Goal: Information Seeking & Learning: Learn about a topic

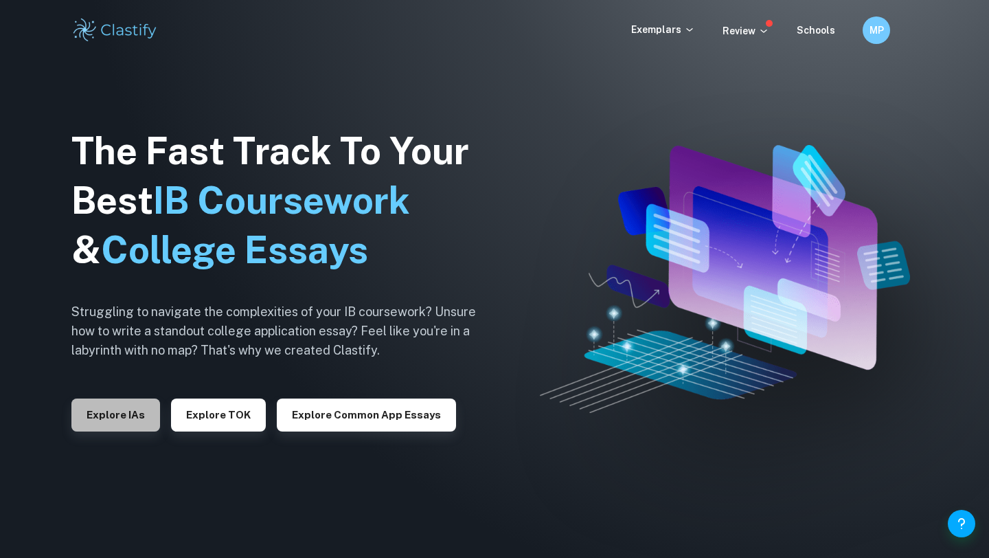
click at [128, 414] on button "Explore IAs" at bounding box center [115, 415] width 89 height 33
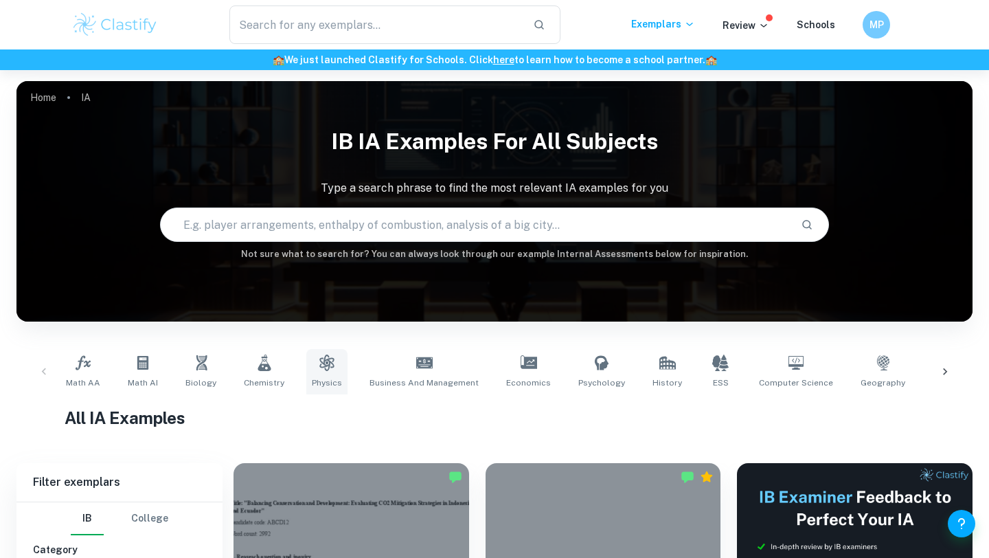
click at [328, 377] on span "Physics" at bounding box center [327, 383] width 30 height 12
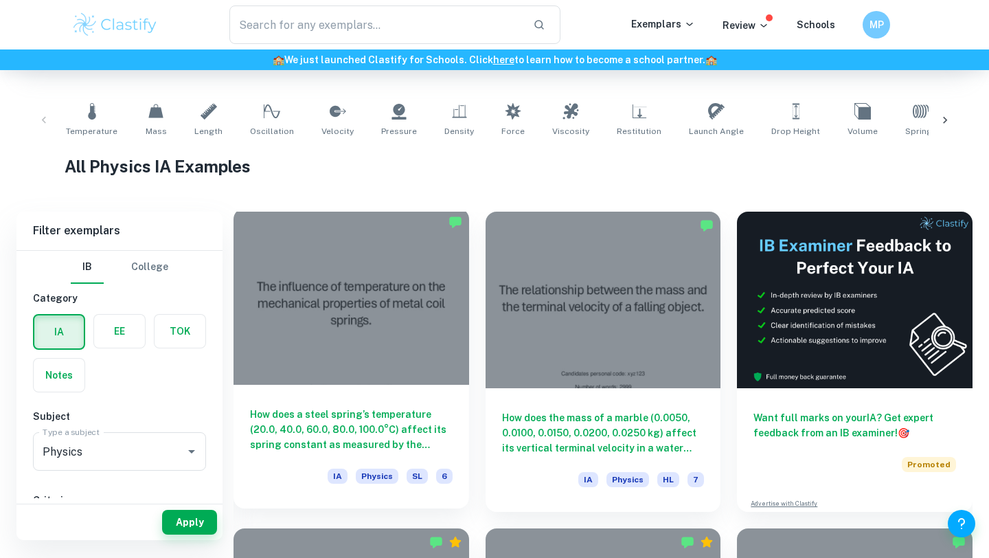
scroll to position [252, 0]
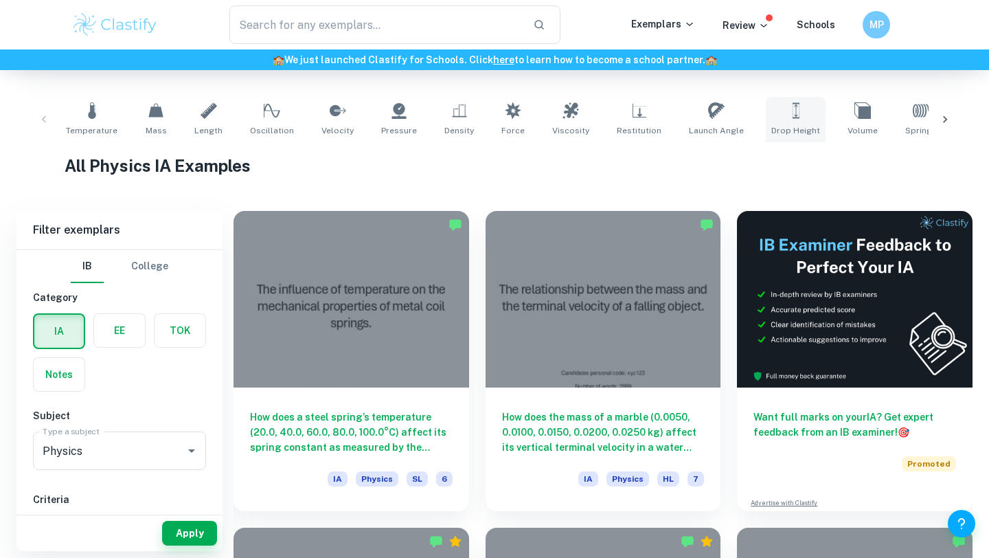
click at [788, 102] on icon at bounding box center [796, 110] width 16 height 16
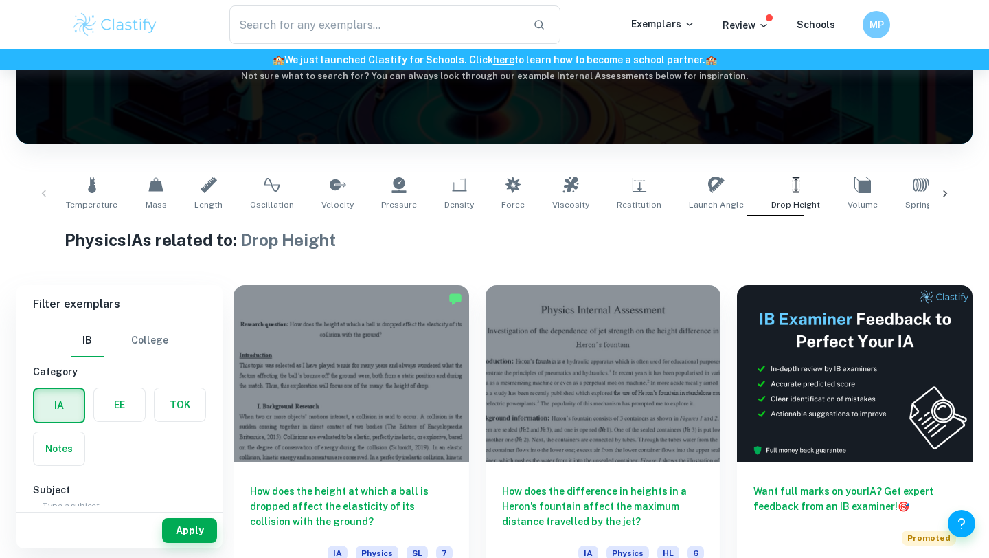
scroll to position [173, 0]
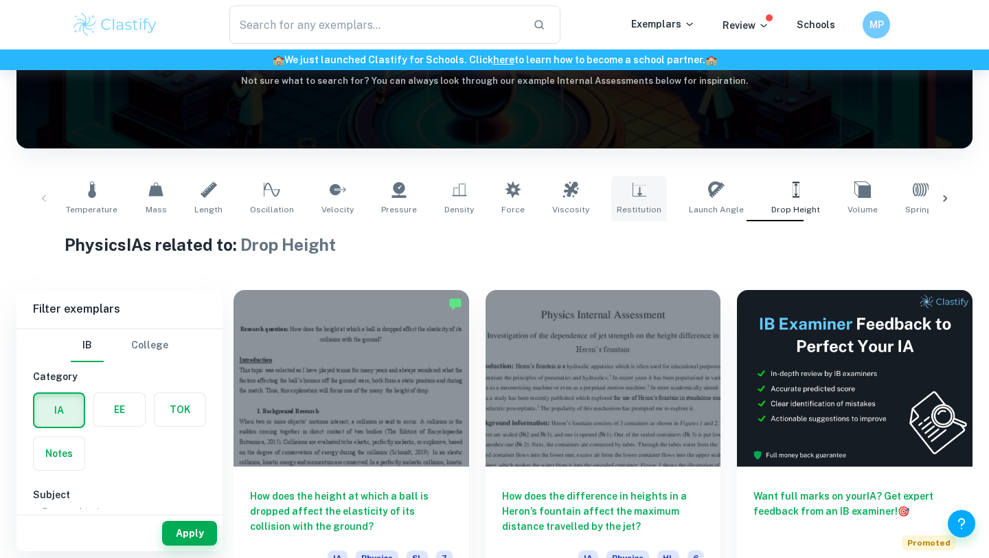
click at [619, 202] on link "Restitution" at bounding box center [640, 198] width 56 height 45
type input "Restitution"
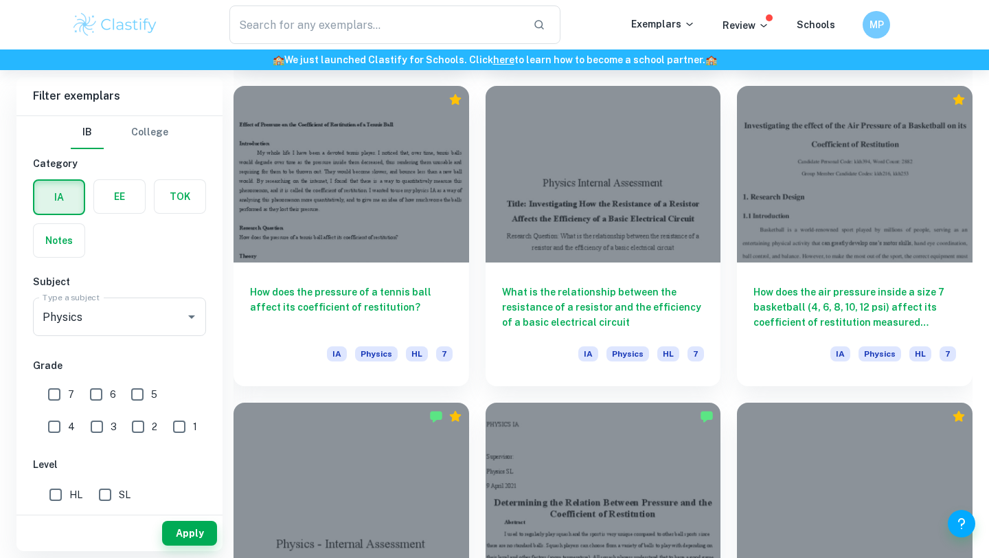
scroll to position [684, 0]
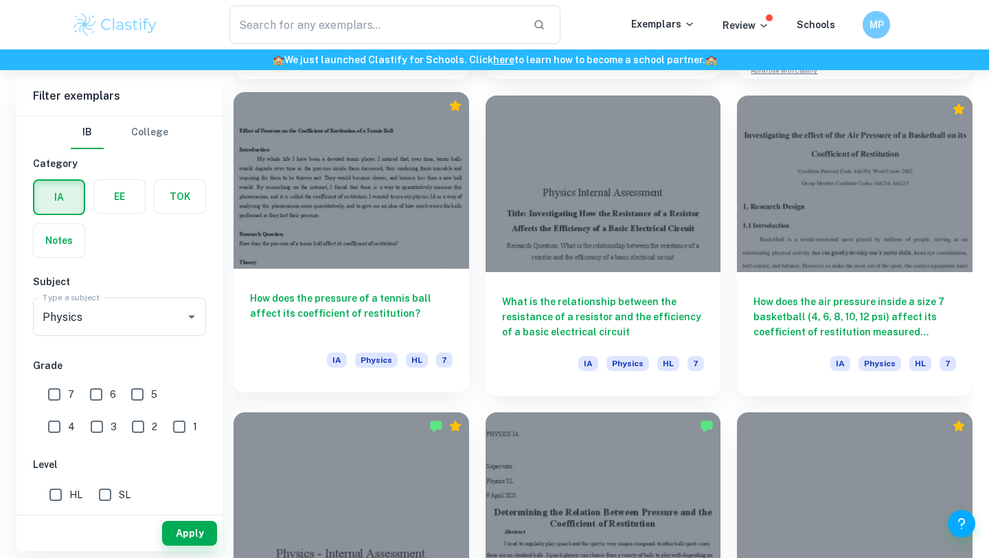
click at [394, 308] on h6 "How does the pressure of a tennis ball affect its coefficient of restitution?" at bounding box center [351, 313] width 203 height 45
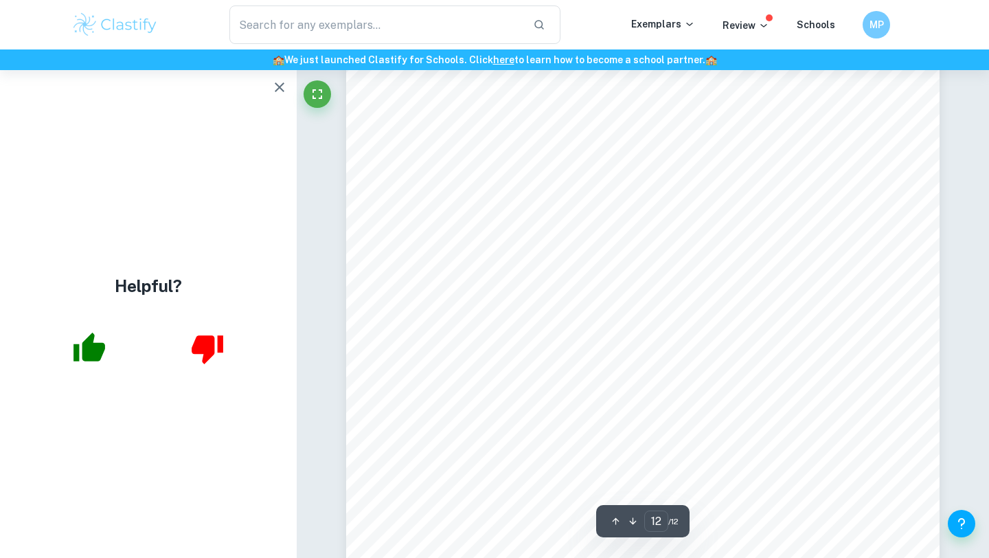
scroll to position [9767, 0]
click at [271, 96] on button "button" at bounding box center [279, 87] width 27 height 27
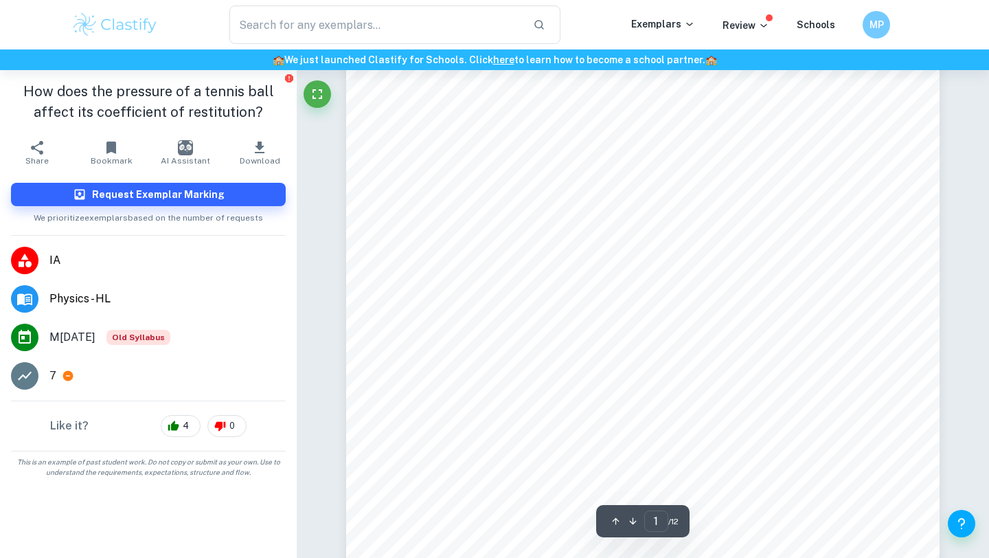
scroll to position [67, 0]
drag, startPoint x: 456, startPoint y: 144, endPoint x: 592, endPoint y: 236, distance: 165.2
click at [593, 236] on div "Effect of Pressure on the Coefficient of Restitution of a Tennis Ball Introduct…" at bounding box center [643, 435] width 594 height 839
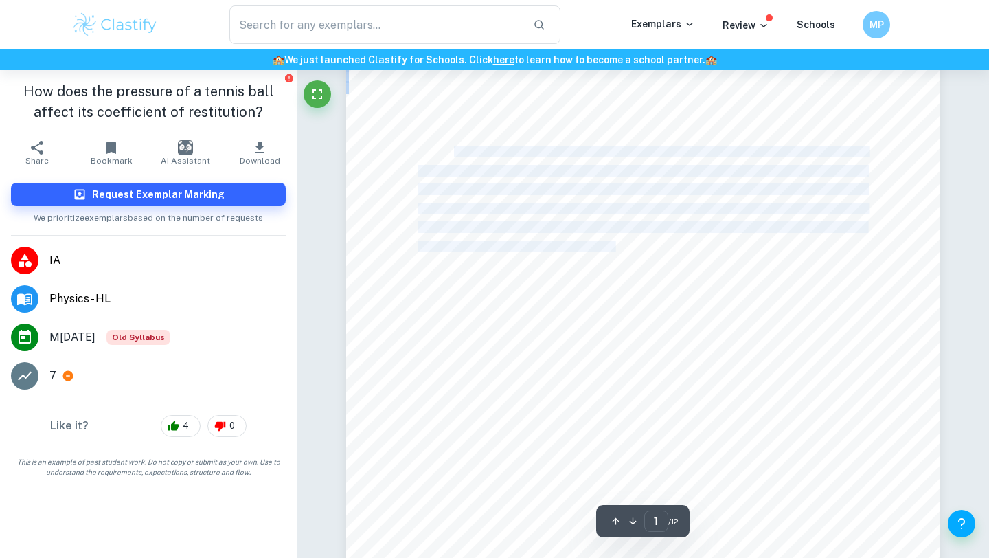
drag, startPoint x: 458, startPoint y: 150, endPoint x: 617, endPoint y: 247, distance: 186.2
click at [617, 247] on div "Effect of Pressure on the Coefficient of Restitution of a Tennis Ball Introduct…" at bounding box center [643, 435] width 594 height 839
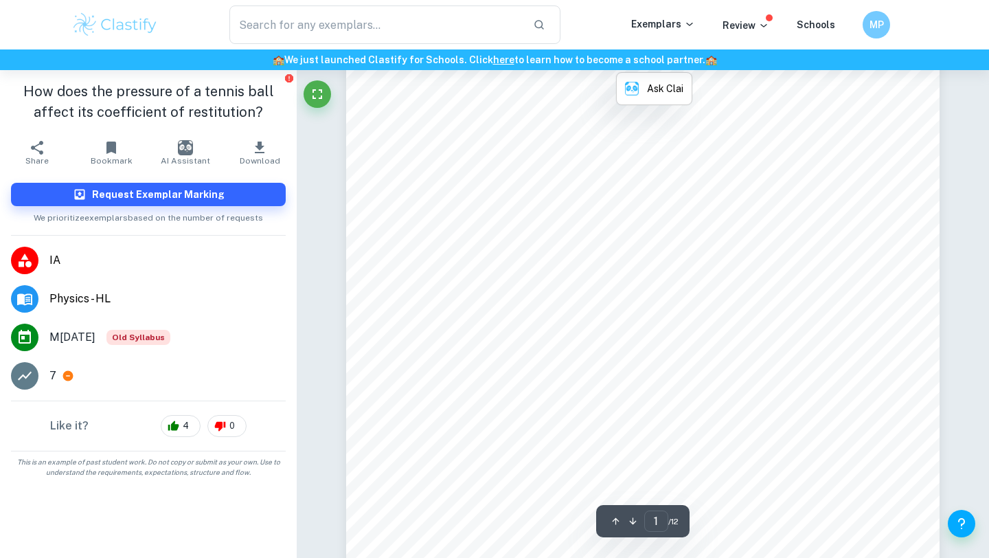
scroll to position [248, 0]
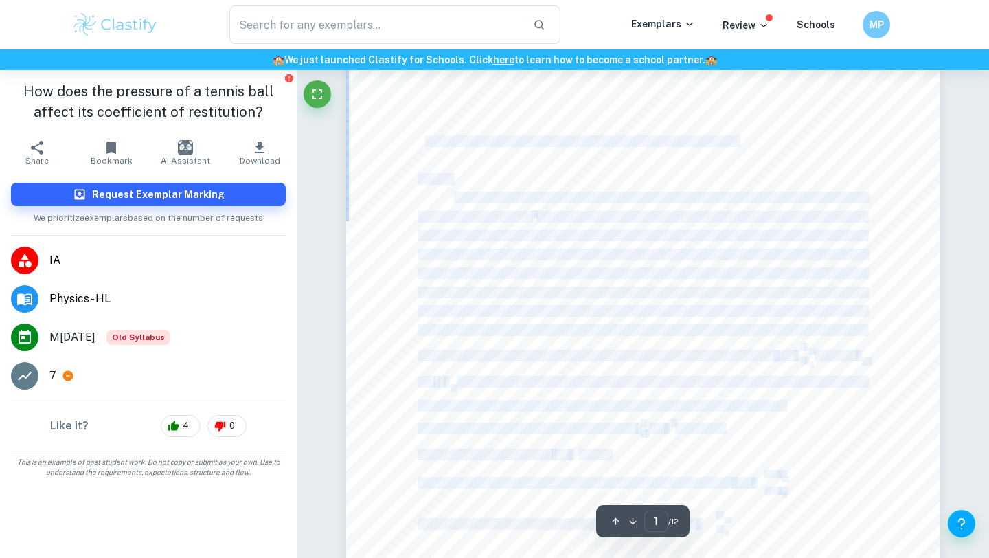
drag, startPoint x: 423, startPoint y: 143, endPoint x: 724, endPoint y: 131, distance: 301.2
click at [724, 131] on div "Effect of Pressure on the Coefficient of Restitution of a Tennis Ball Introduct…" at bounding box center [643, 255] width 594 height 839
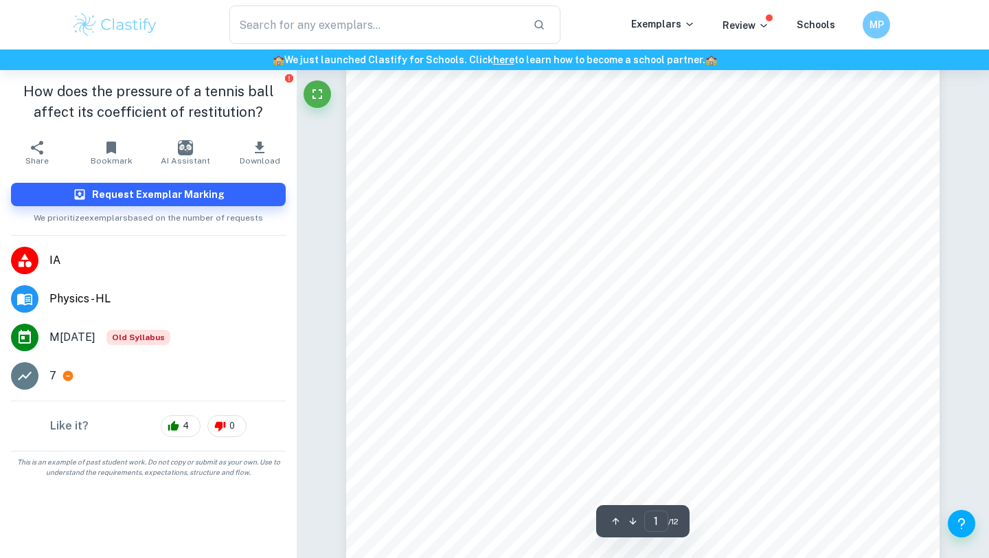
click at [678, 224] on div "Effect of Pressure on the Coefficient of Restitution of a Tennis Ball Introduct…" at bounding box center [643, 255] width 594 height 839
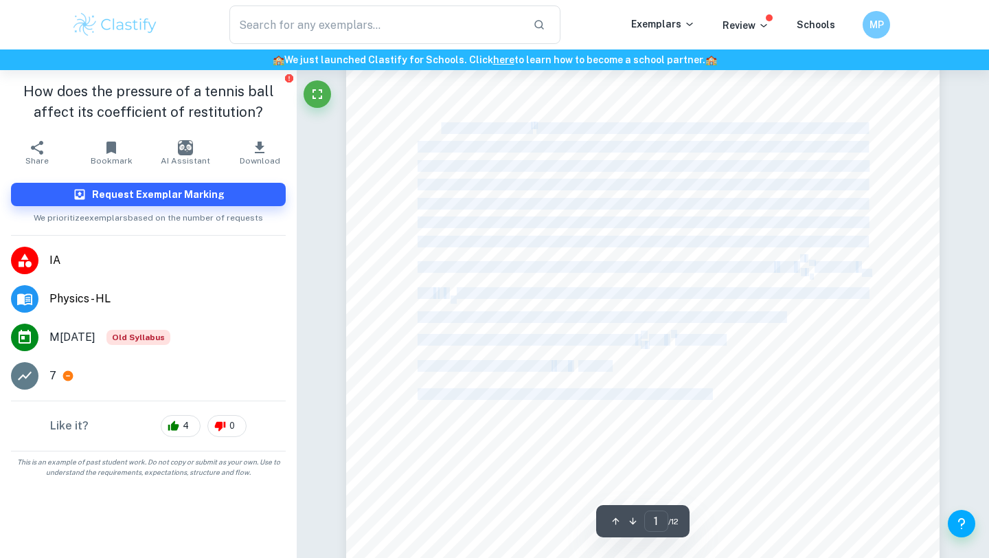
drag, startPoint x: 443, startPoint y: 130, endPoint x: 708, endPoint y: 385, distance: 368.9
click at [708, 385] on div "Effect of Pressure on the Coefficient of Restitution of a Tennis Ball Introduct…" at bounding box center [643, 166] width 594 height 839
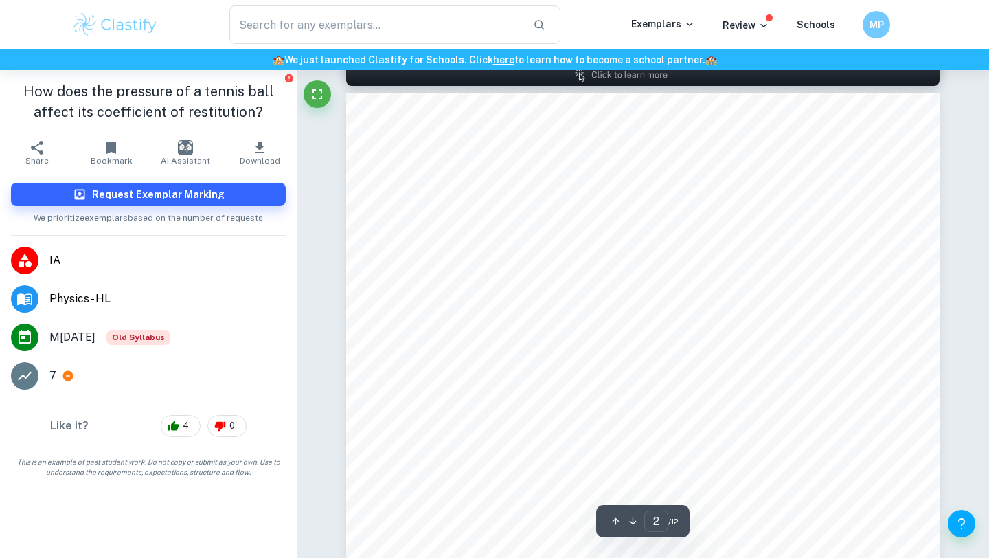
scroll to position [937, 0]
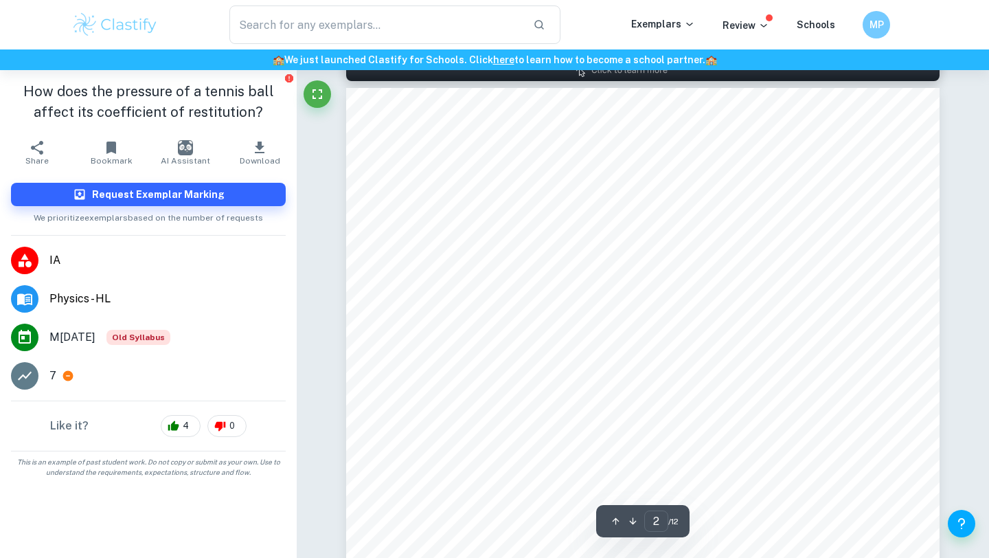
drag, startPoint x: 413, startPoint y: 306, endPoint x: 487, endPoint y: 306, distance: 74.2
click at [488, 306] on div "For this experiment, I will be using two tennis balls of different pressures; a…" at bounding box center [643, 507] width 594 height 839
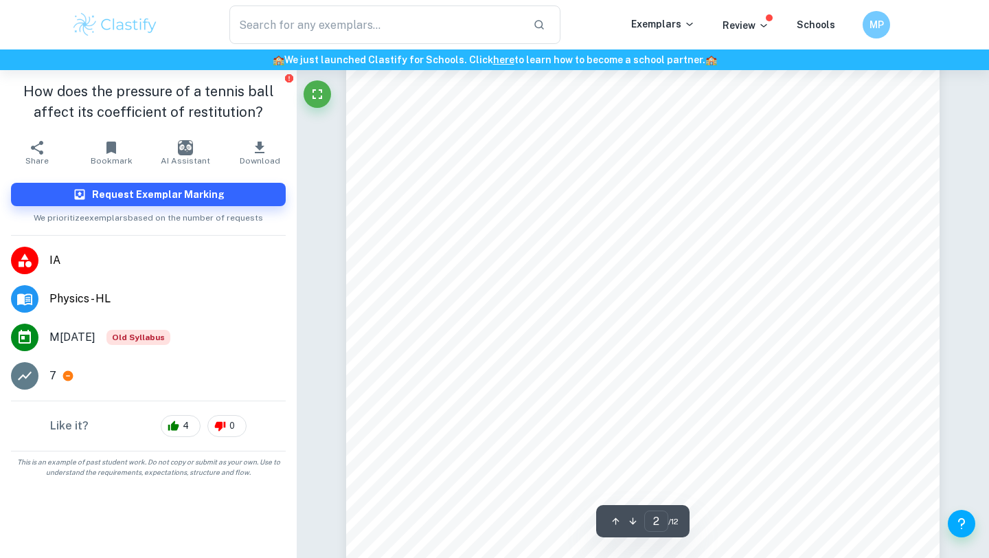
scroll to position [1062, 0]
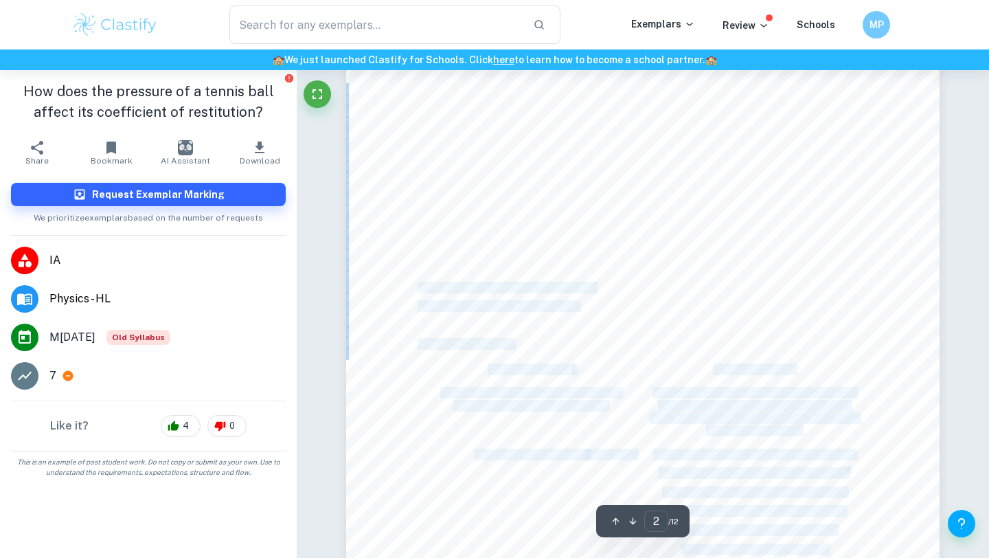
drag, startPoint x: 411, startPoint y: 288, endPoint x: 419, endPoint y: 283, distance: 9.5
click at [419, 283] on div "For this experiment, I will be using two tennis balls of different pressures; a…" at bounding box center [643, 383] width 594 height 839
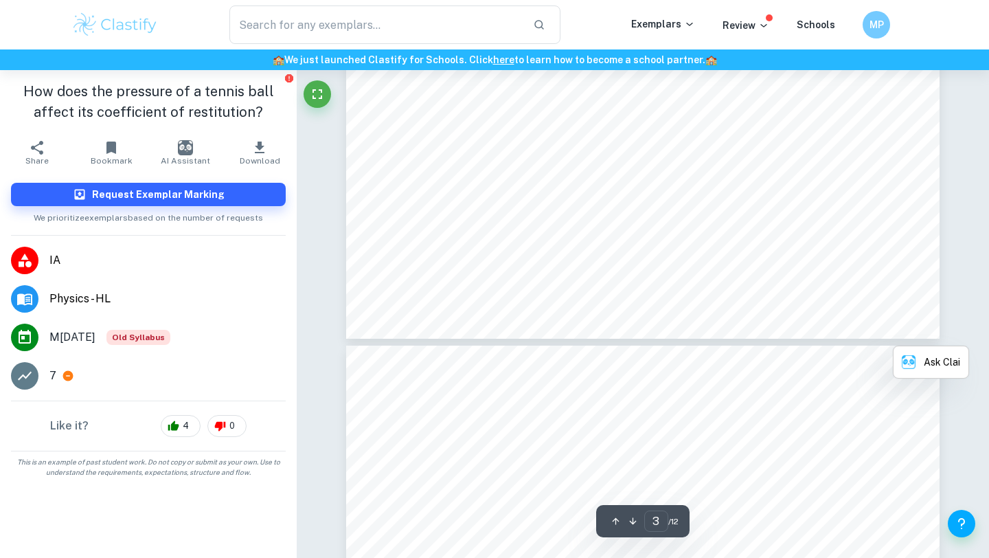
scroll to position [2372, 0]
drag, startPoint x: 571, startPoint y: 259, endPoint x: 455, endPoint y: 188, distance: 136.4
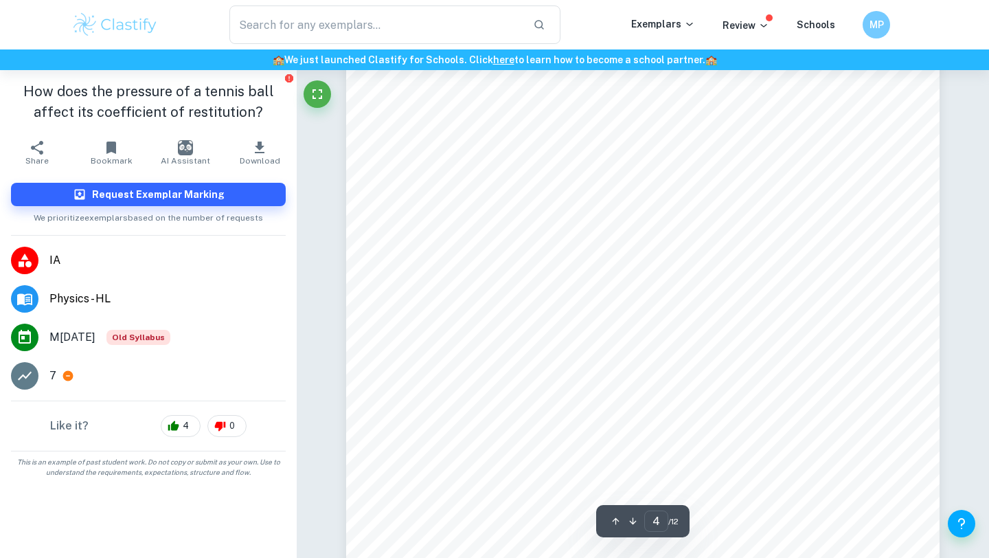
click at [495, 212] on span "A height of 1.800 ± 0.005m was measured using two metre-long rulers on a wall, …" at bounding box center [691, 210] width 475 height 11
type input "7"
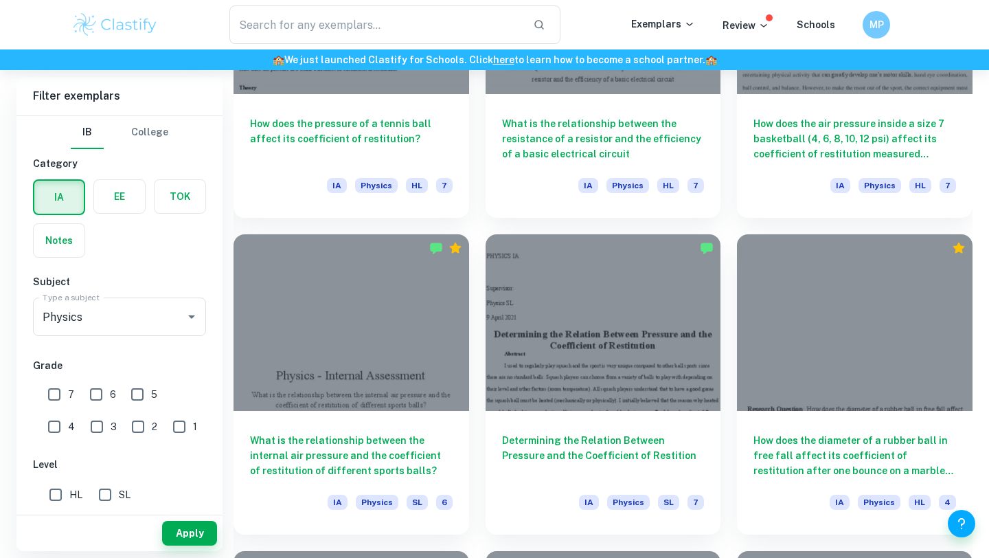
scroll to position [954, 0]
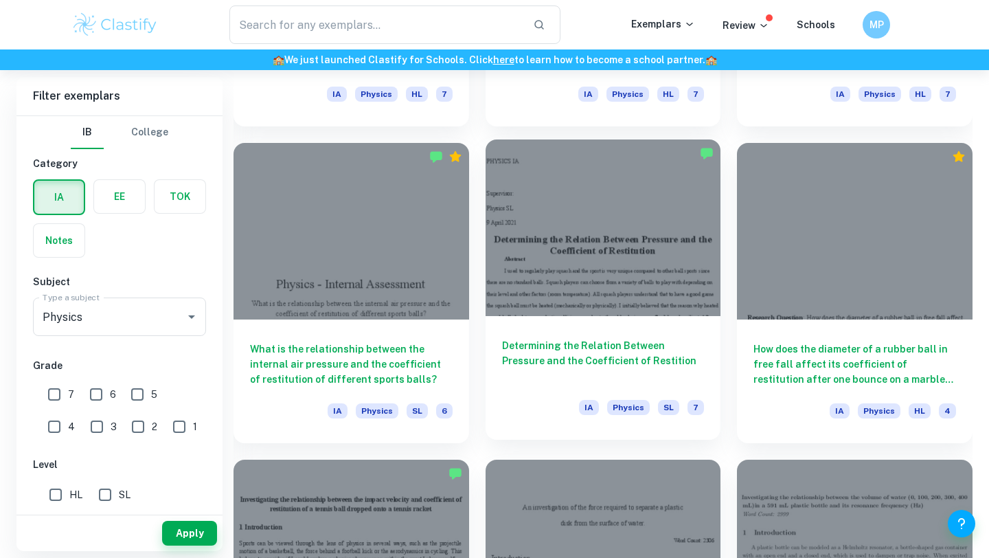
click at [539, 333] on div "Determining the Relation Between Pressure and the Coefficient of Restition IA P…" at bounding box center [604, 378] width 236 height 124
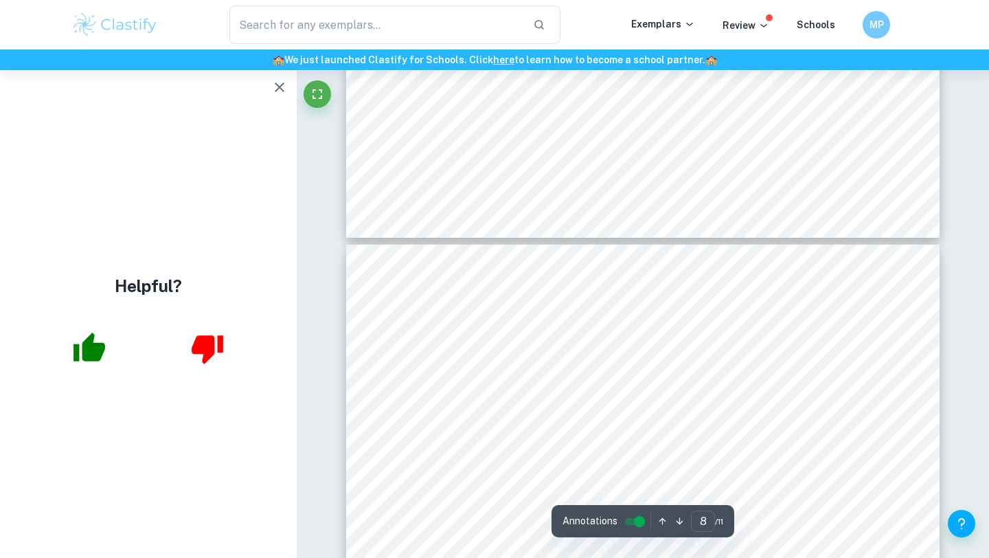
scroll to position [6638, 0]
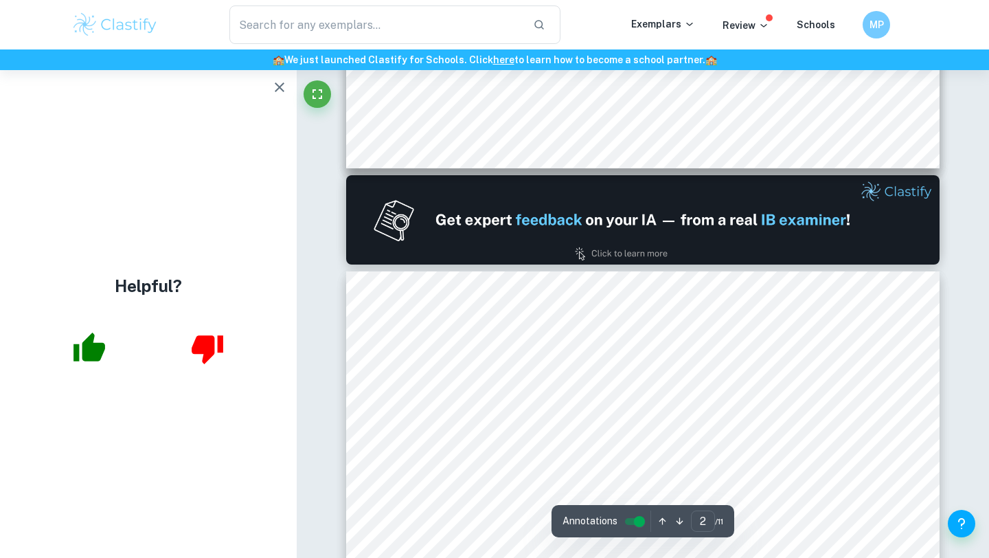
type input "1"
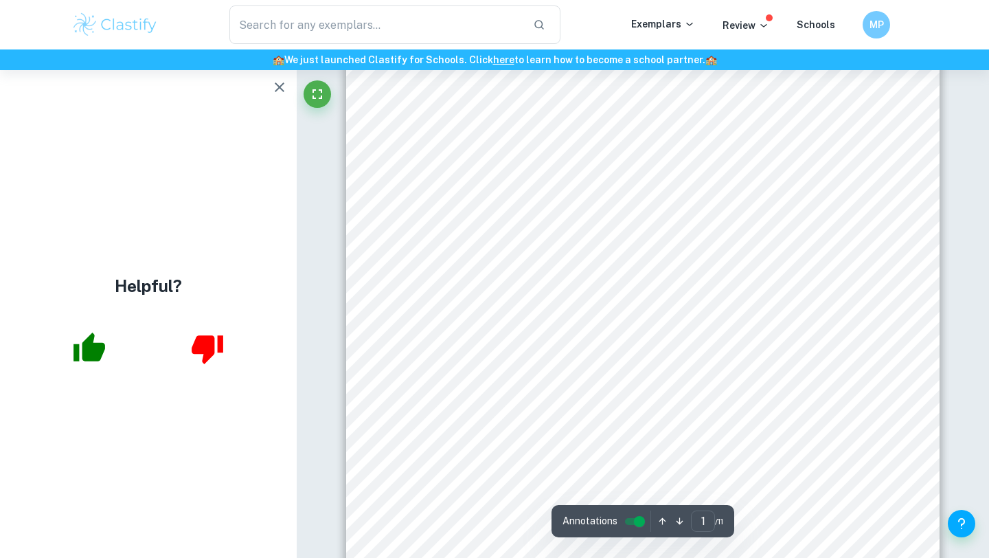
scroll to position [137, 0]
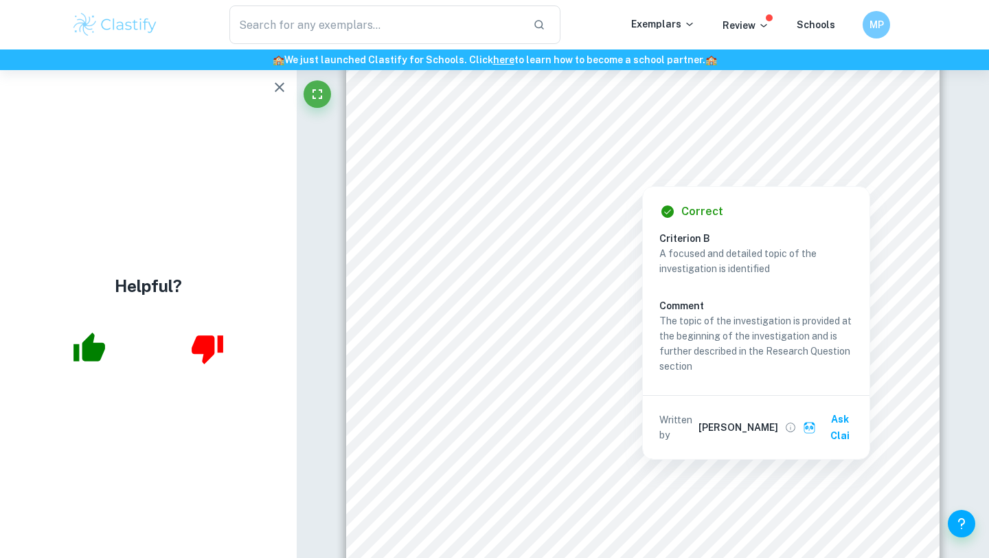
click at [278, 81] on icon "button" at bounding box center [279, 87] width 16 height 16
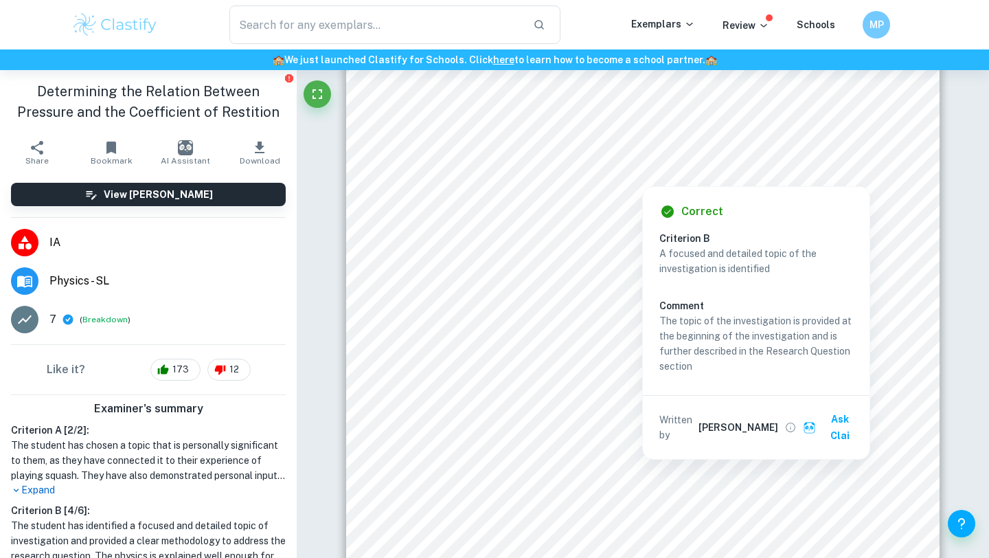
click at [90, 23] on img at bounding box center [114, 24] width 87 height 27
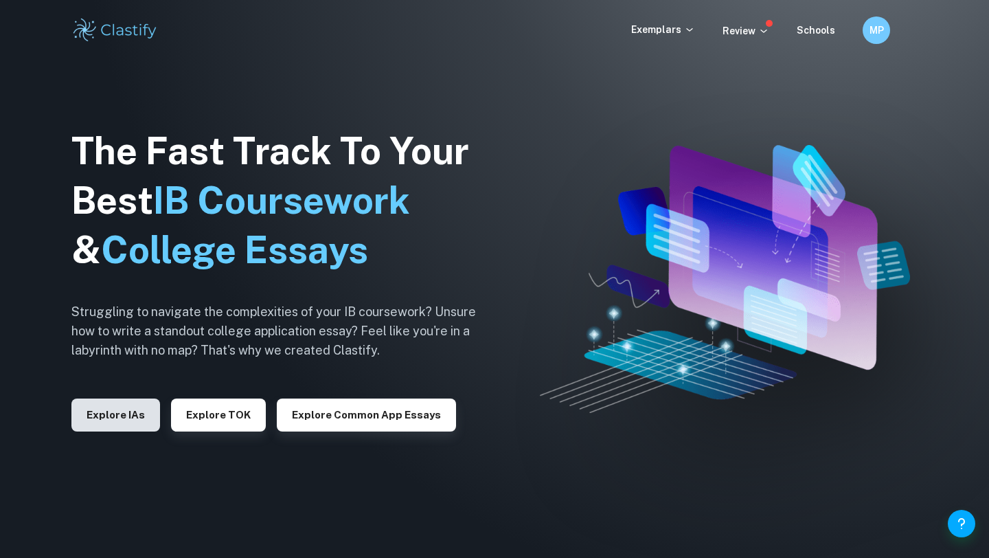
click at [103, 399] on button "Explore IAs" at bounding box center [115, 415] width 89 height 33
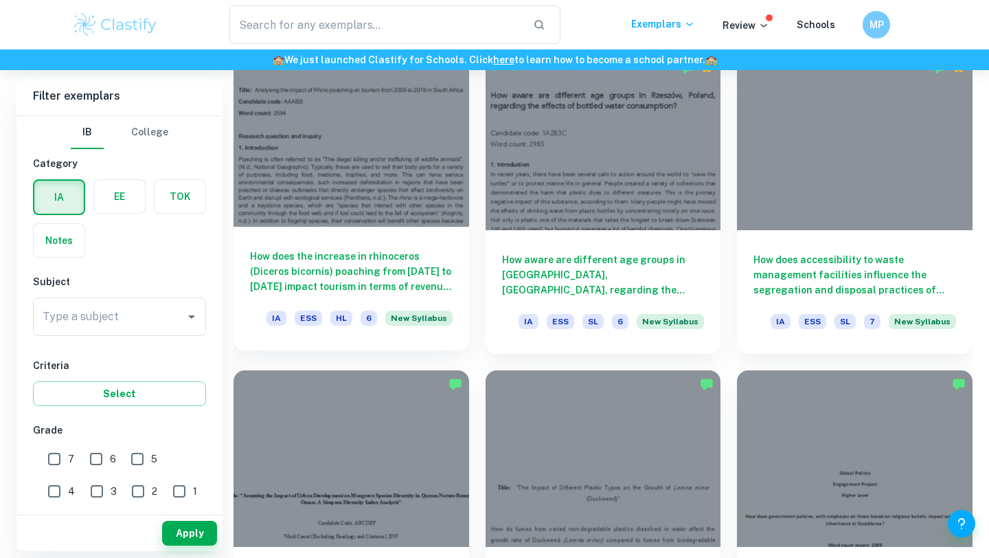
scroll to position [725, 0]
